Goal: Task Accomplishment & Management: Use online tool/utility

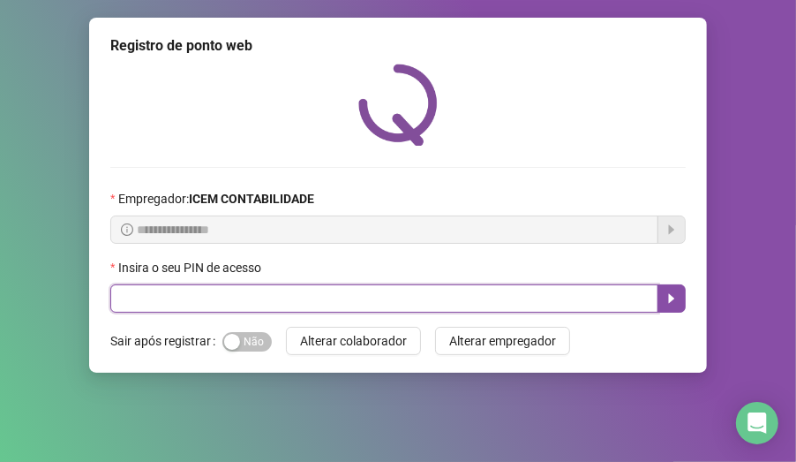
click at [180, 305] on input "text" at bounding box center [384, 298] width 548 height 28
type input "*****"
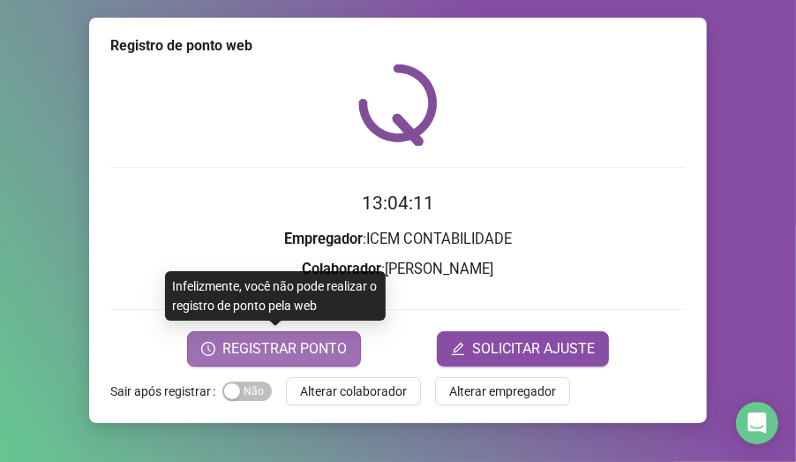
click at [305, 340] on span "REGISTRAR PONTO" at bounding box center [284, 348] width 124 height 21
